Goal: Find specific page/section: Find specific page/section

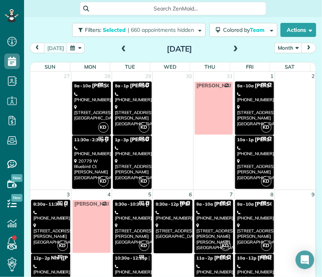
scroll to position [816, 0]
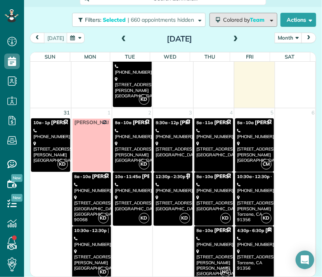
drag, startPoint x: 0, startPoint y: 0, endPoint x: 244, endPoint y: 17, distance: 244.2
click at [250, 17] on span "Team" at bounding box center [258, 19] width 16 height 7
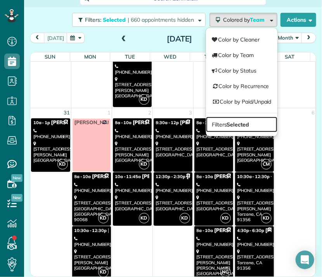
click at [230, 118] on link "Filters Selected" at bounding box center [241, 125] width 71 height 16
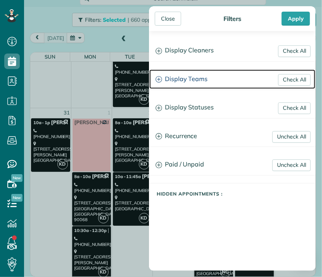
click at [190, 79] on h3 "Display Teams" at bounding box center [233, 80] width 166 height 20
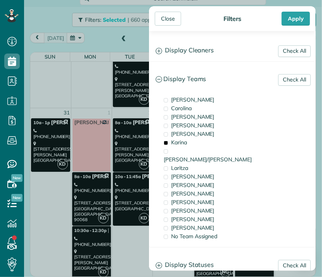
click at [186, 140] on span "Karina" at bounding box center [179, 142] width 16 height 7
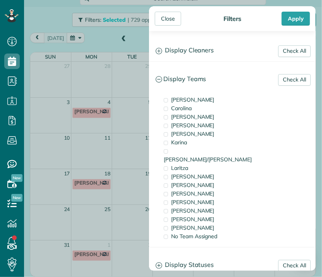
scroll to position [0, 0]
click at [186, 165] on span "Laritza" at bounding box center [179, 168] width 17 height 7
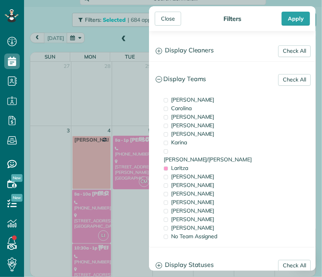
click at [169, 14] on div "Close" at bounding box center [168, 19] width 26 height 14
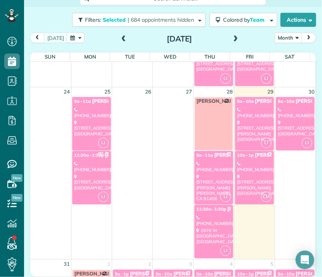
scroll to position [557, 0]
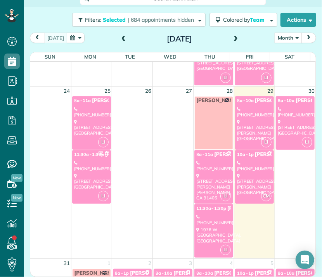
click at [208, 232] on div "[STREET_ADDRESS]" at bounding box center [214, 235] width 34 height 17
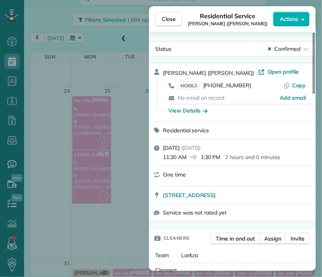
click at [166, 18] on span "Close" at bounding box center [169, 19] width 14 height 8
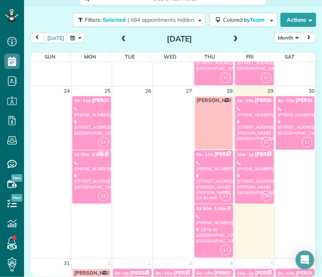
click at [285, 116] on link "LI 8a - 10a [PERSON_NAME] [PHONE_NUMBER] [STREET_ADDRESS]" at bounding box center [295, 123] width 39 height 54
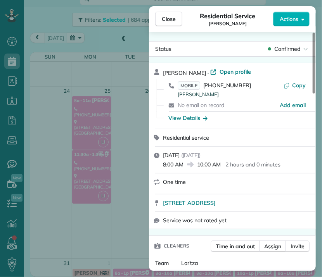
click at [216, 204] on span "[STREET_ADDRESS]" at bounding box center [189, 203] width 53 height 8
click at [173, 17] on span "Close" at bounding box center [169, 19] width 14 height 8
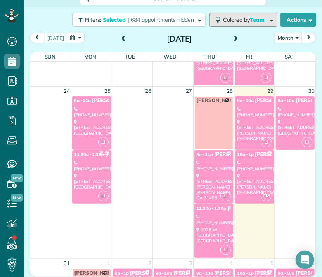
click at [226, 16] on span "Colored by Team" at bounding box center [245, 19] width 44 height 7
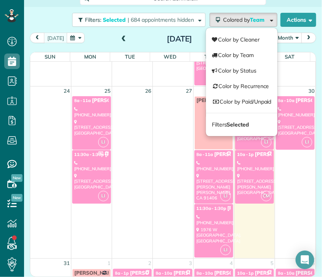
click at [135, 37] on h2 "[DATE]" at bounding box center [179, 39] width 97 height 9
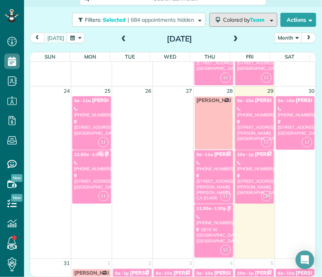
click at [235, 21] on span "Colored by Team" at bounding box center [245, 19] width 44 height 7
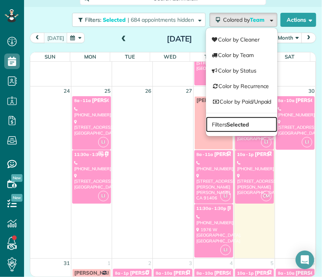
click at [233, 121] on strong "Selected" at bounding box center [238, 124] width 23 height 7
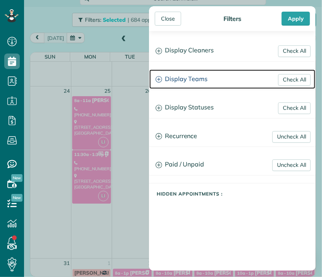
click at [199, 76] on h3 "Display Teams" at bounding box center [233, 80] width 166 height 20
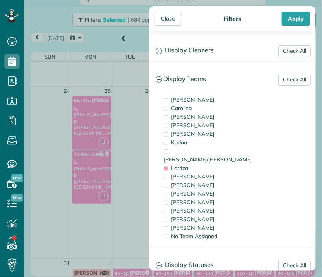
click at [167, 16] on div "Close" at bounding box center [168, 19] width 26 height 14
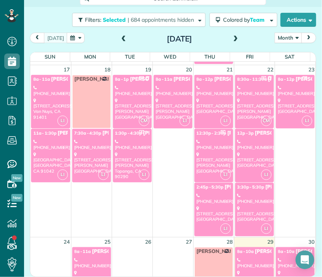
scroll to position [406, 0]
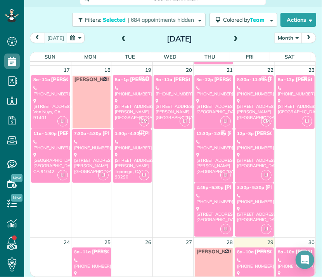
click at [285, 186] on td "LI 8a - 12p [PERSON_NAME] [PHONE_NUMBER] [STREET_ADDRESS]" at bounding box center [295, 156] width 41 height 162
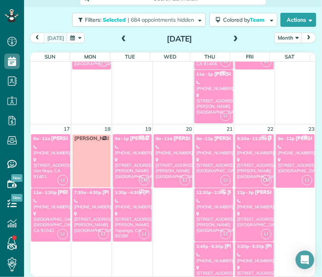
scroll to position [329, 0]
